Goal: Transaction & Acquisition: Purchase product/service

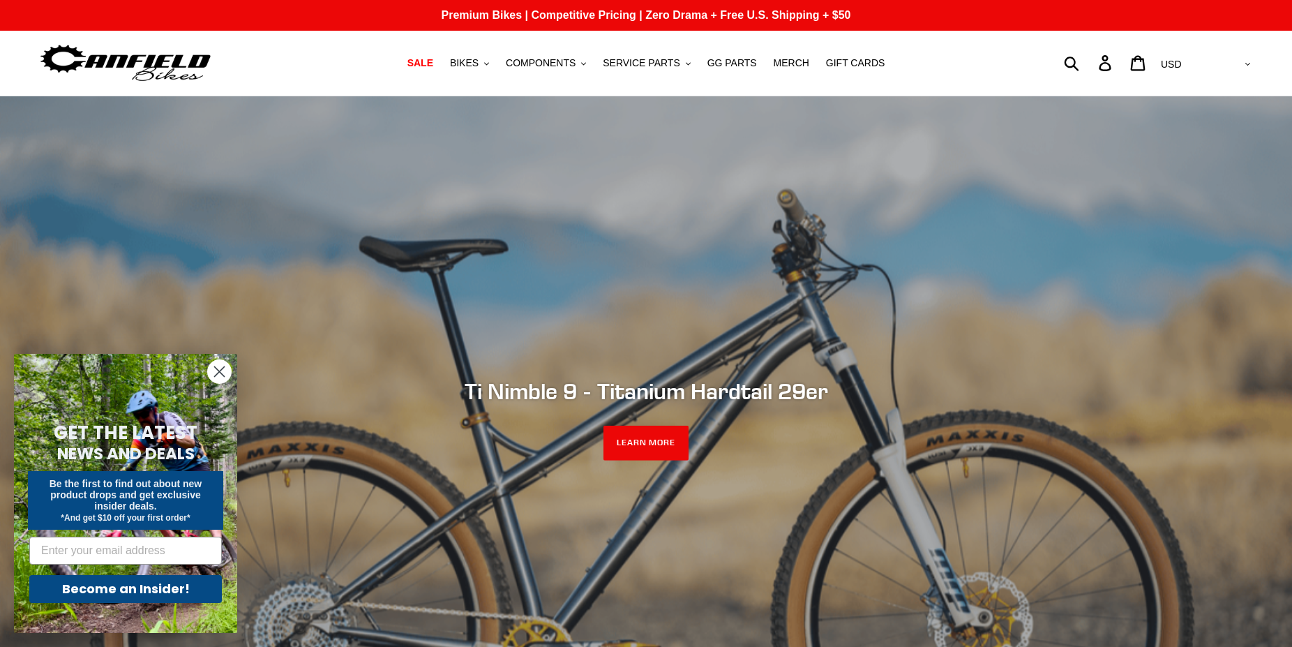
click at [215, 371] on circle "Close dialog" at bounding box center [219, 371] width 23 height 23
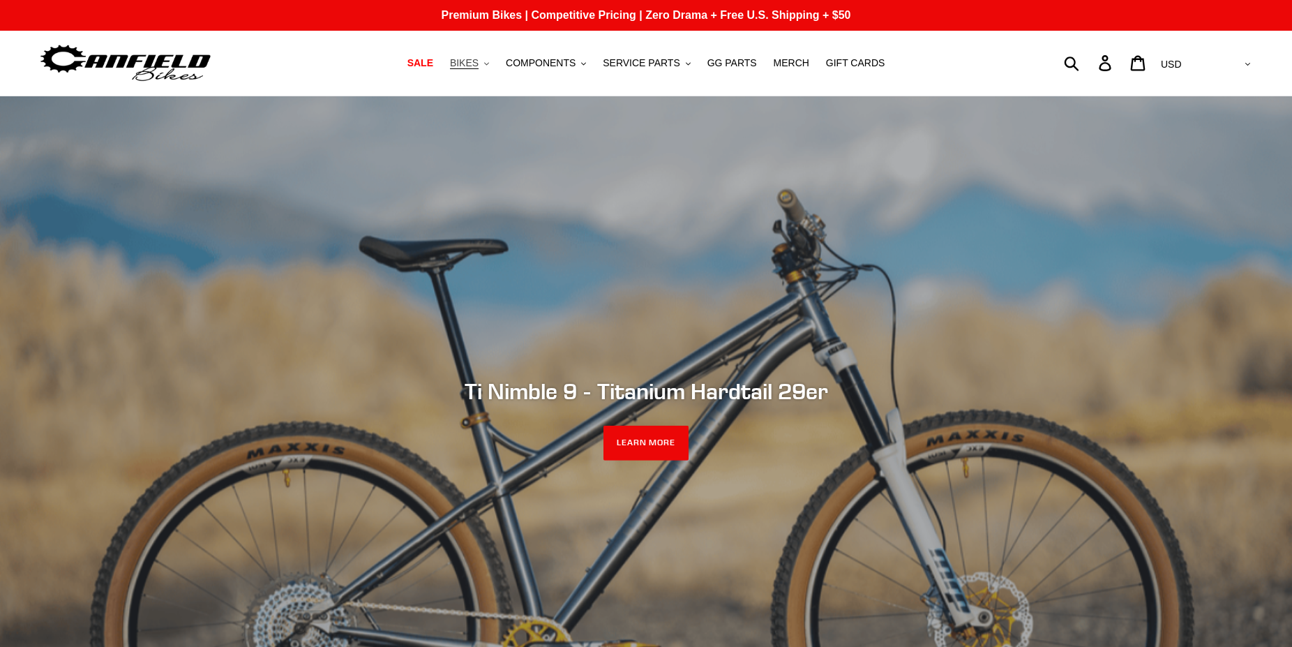
click at [479, 63] on span "BIKES" at bounding box center [464, 63] width 29 height 12
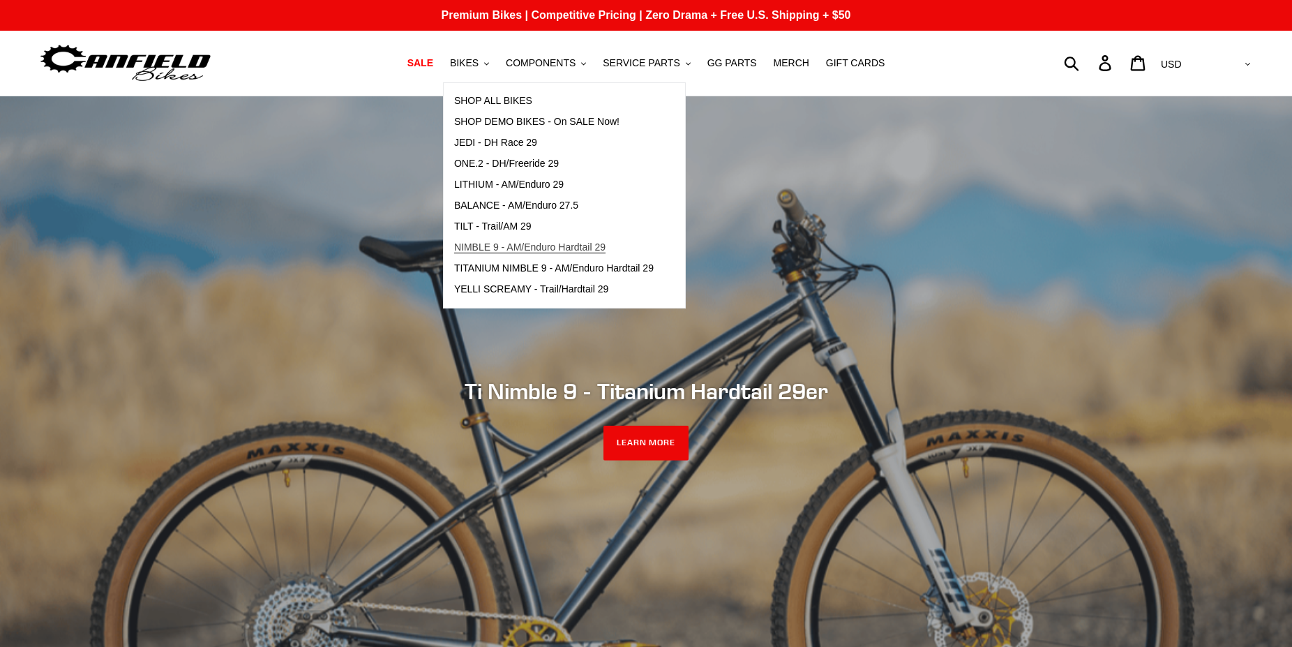
click at [562, 247] on span "NIMBLE 9 - AM/Enduro Hardtail 29" at bounding box center [529, 247] width 151 height 12
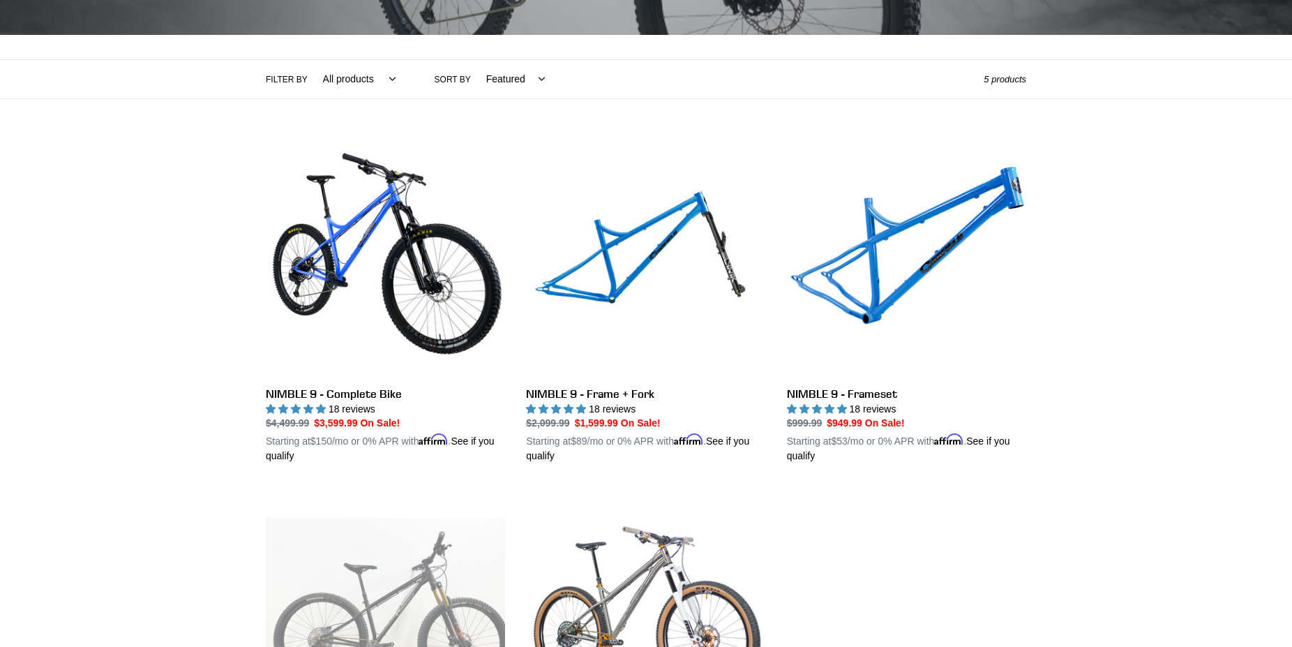
scroll to position [213, 0]
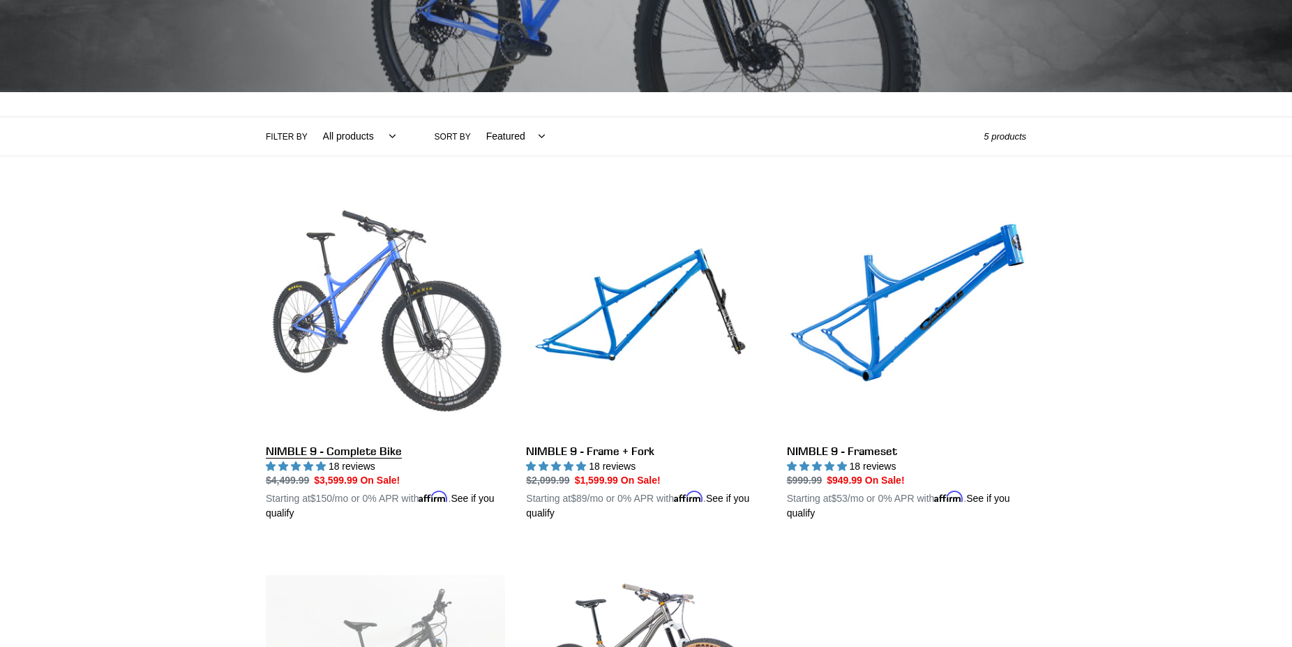
click at [343, 343] on link "NIMBLE 9 - Complete Bike" at bounding box center [385, 358] width 239 height 326
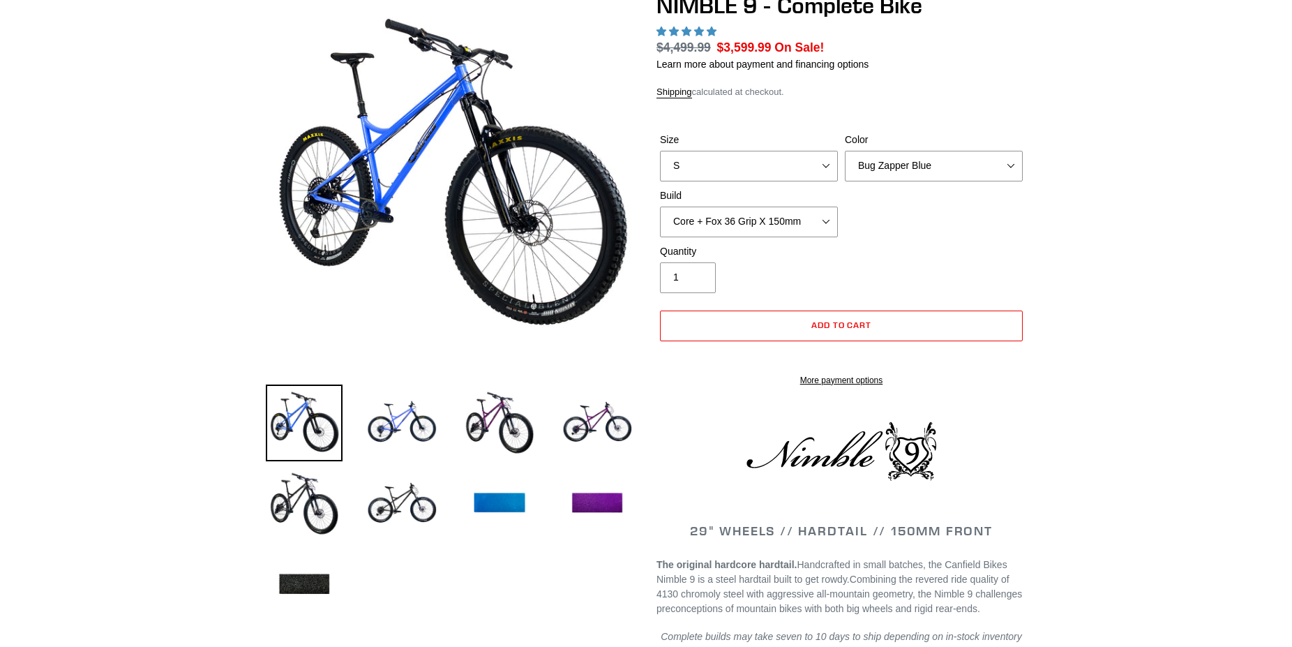
scroll to position [142, 0]
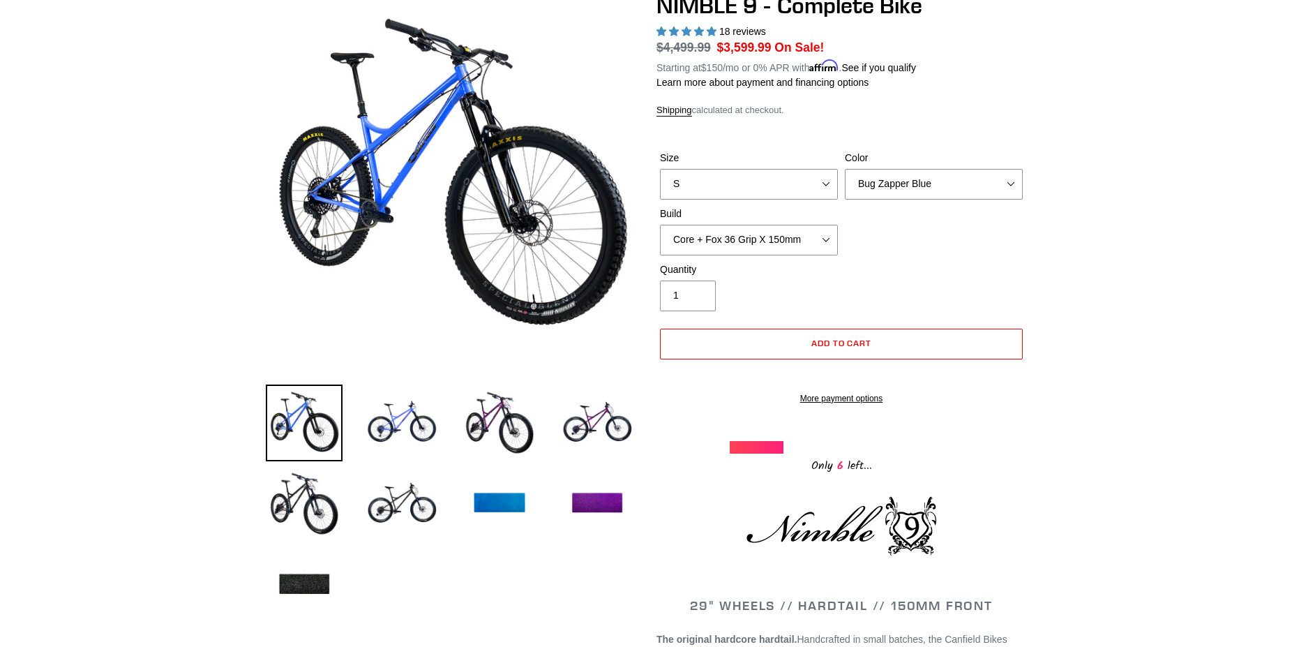
select select "highest-rating"
select select "L"
click option "L" at bounding box center [0, 0] width 0 height 0
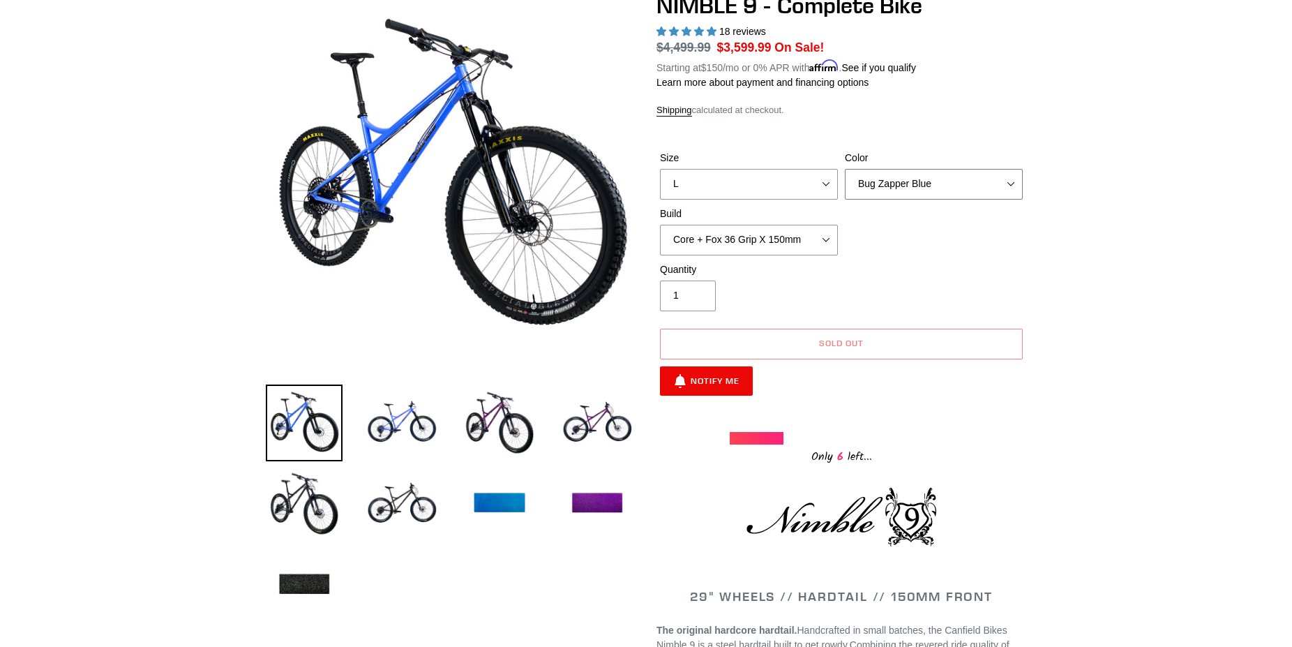
click at [845, 169] on select "Bug Zapper Blue Purple Haze - Sold Out Galaxy Black" at bounding box center [934, 184] width 178 height 31
click option "Purple Haze - Sold Out" at bounding box center [0, 0] width 0 height 0
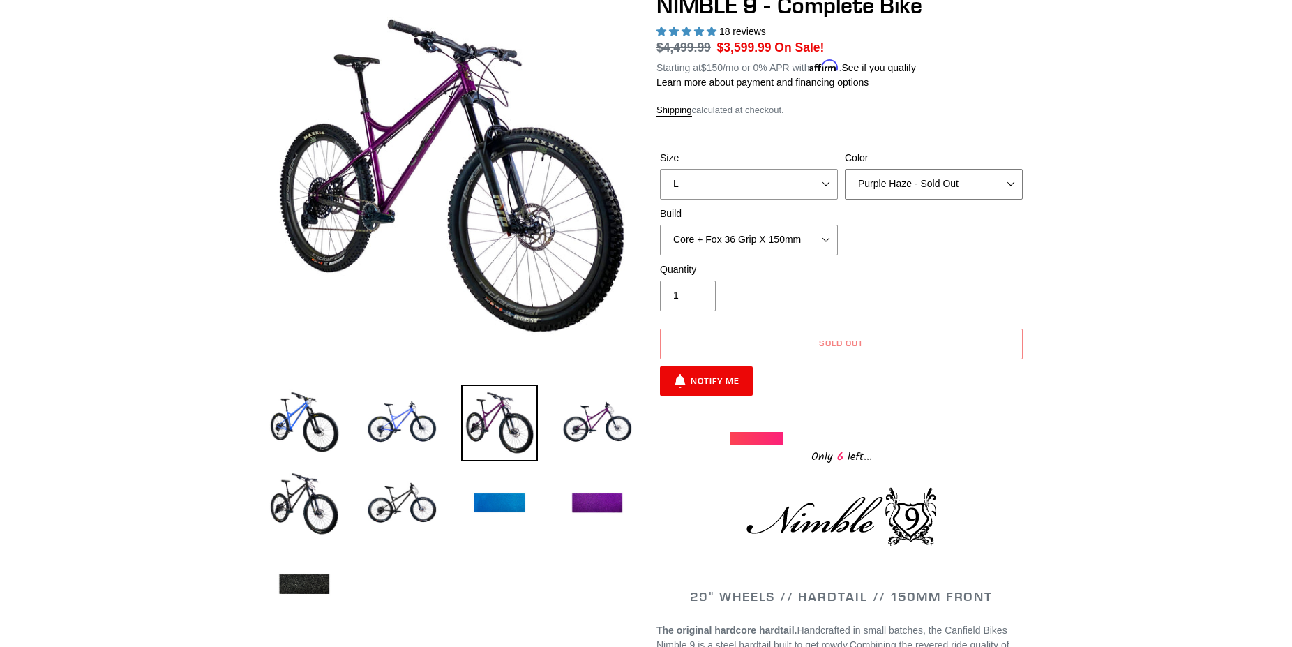
click at [845, 169] on select "Bug Zapper Blue Purple Haze - Sold Out Galaxy Black" at bounding box center [934, 184] width 178 height 31
select select "Galaxy Black"
click option "Galaxy Black" at bounding box center [0, 0] width 0 height 0
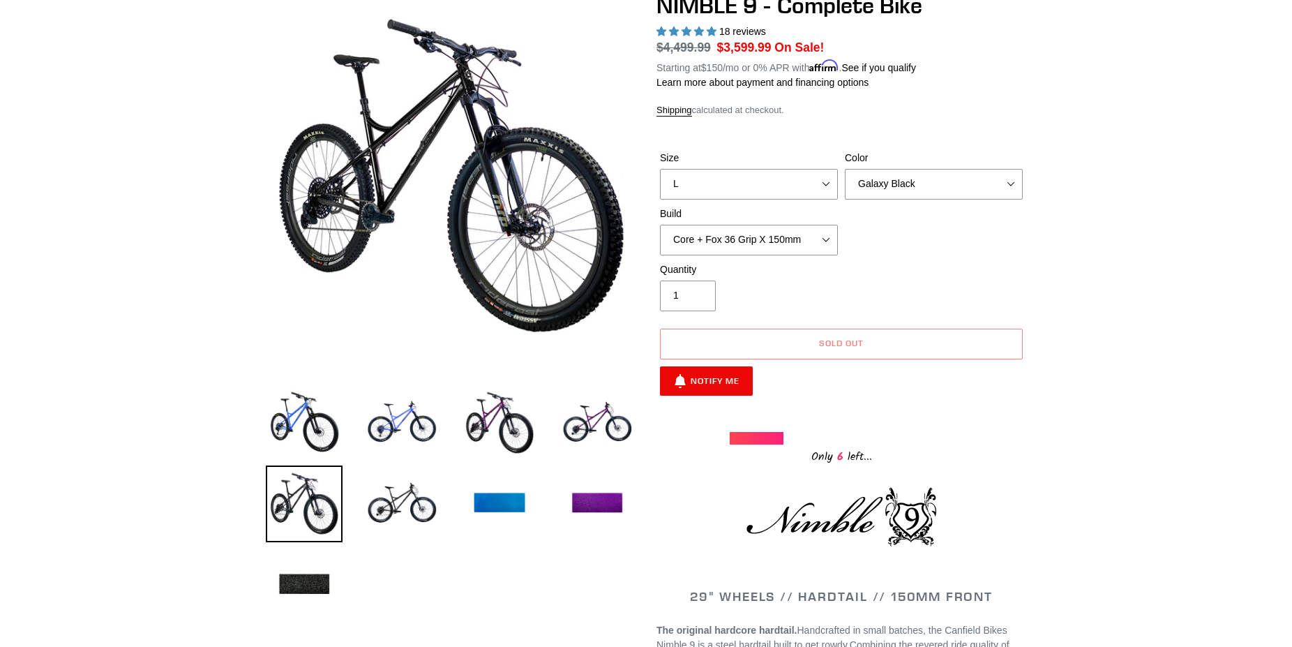
click at [599, 418] on img at bounding box center [597, 422] width 77 height 77
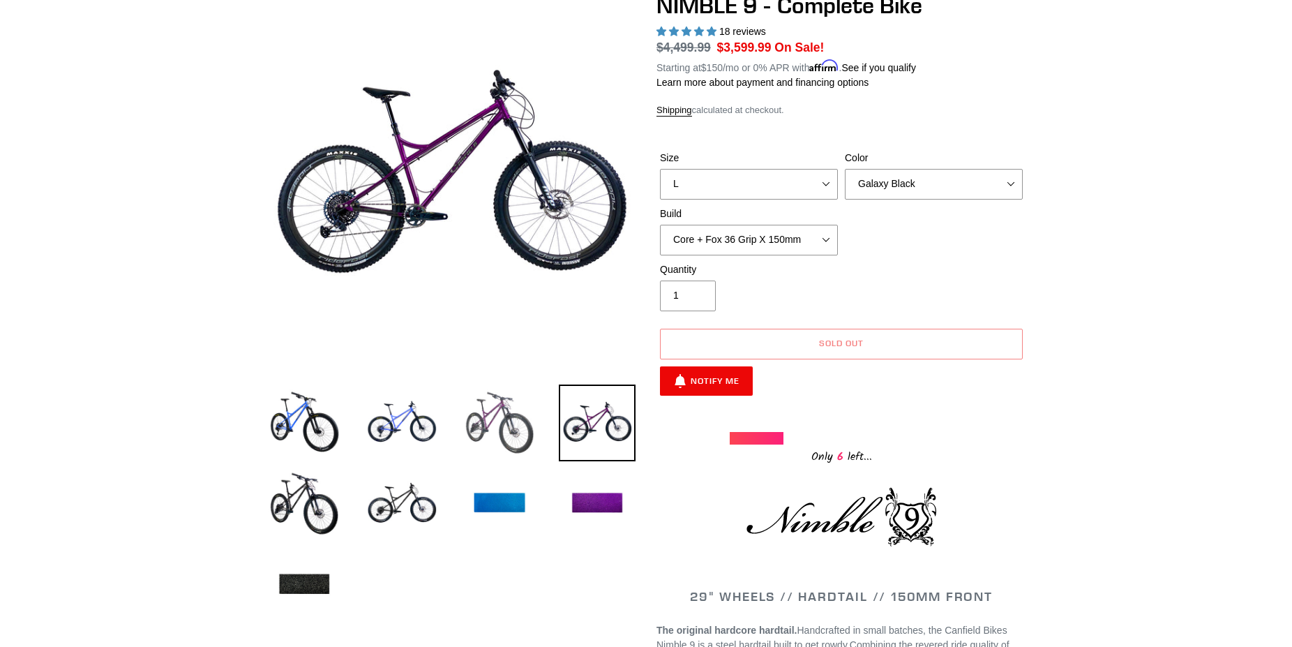
click at [496, 410] on img at bounding box center [499, 422] width 77 height 77
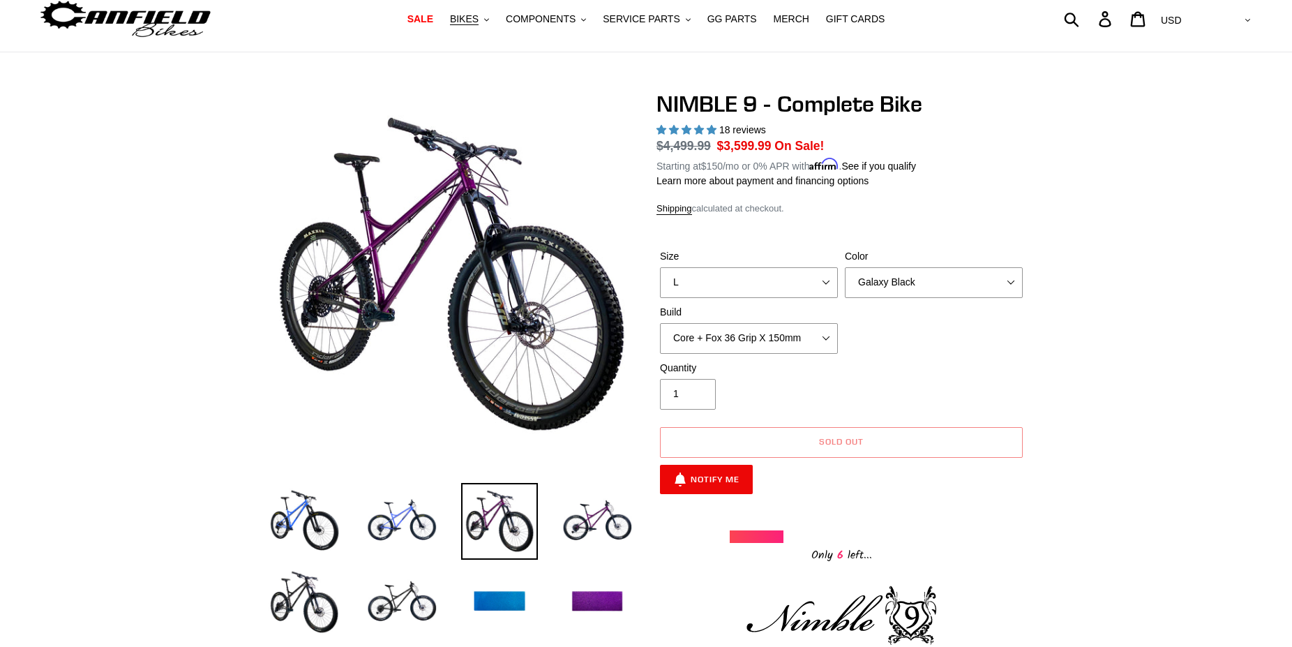
scroll to position [71, 0]
